Goal: Transaction & Acquisition: Purchase product/service

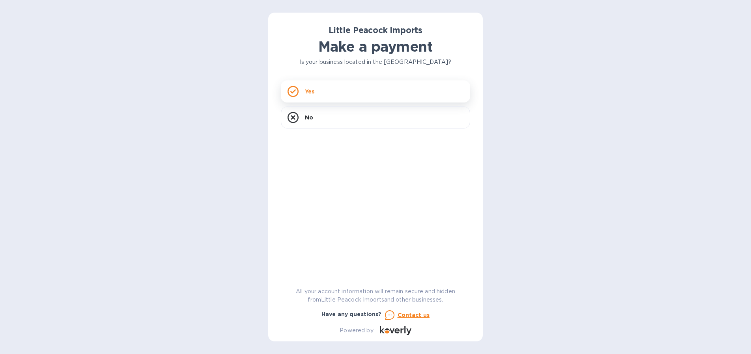
click at [324, 92] on div "Yes" at bounding box center [375, 91] width 189 height 22
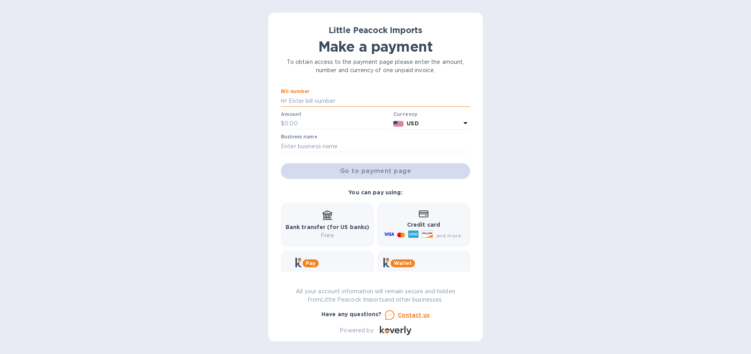
click at [313, 100] on input "text" at bounding box center [378, 101] width 183 height 12
type input "LP2508064"
click at [293, 125] on input "text" at bounding box center [337, 124] width 106 height 12
type input "680"
click at [296, 143] on input "text" at bounding box center [375, 146] width 189 height 12
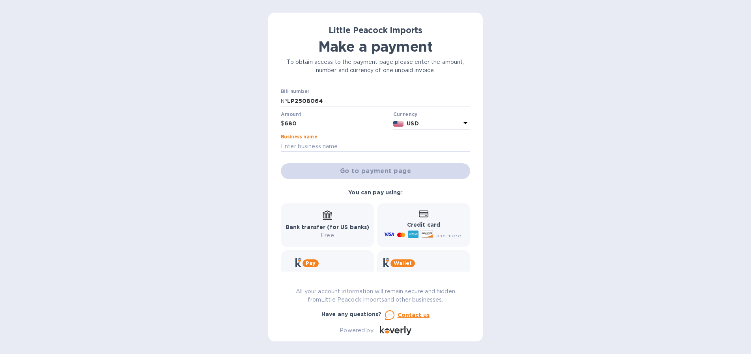
type input "Convive Wine & Spirits"
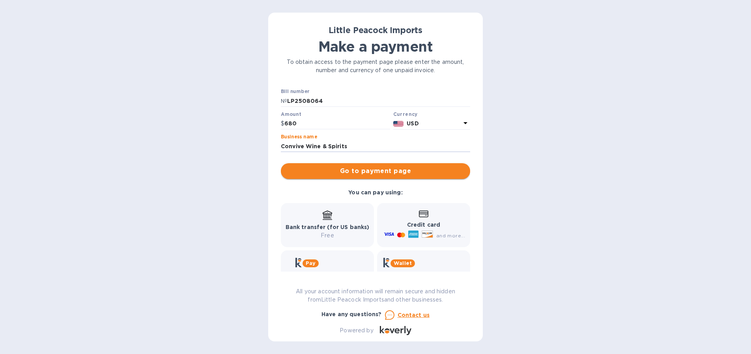
click at [382, 171] on span "Go to payment page" at bounding box center [375, 170] width 177 height 9
